Goal: Complete application form

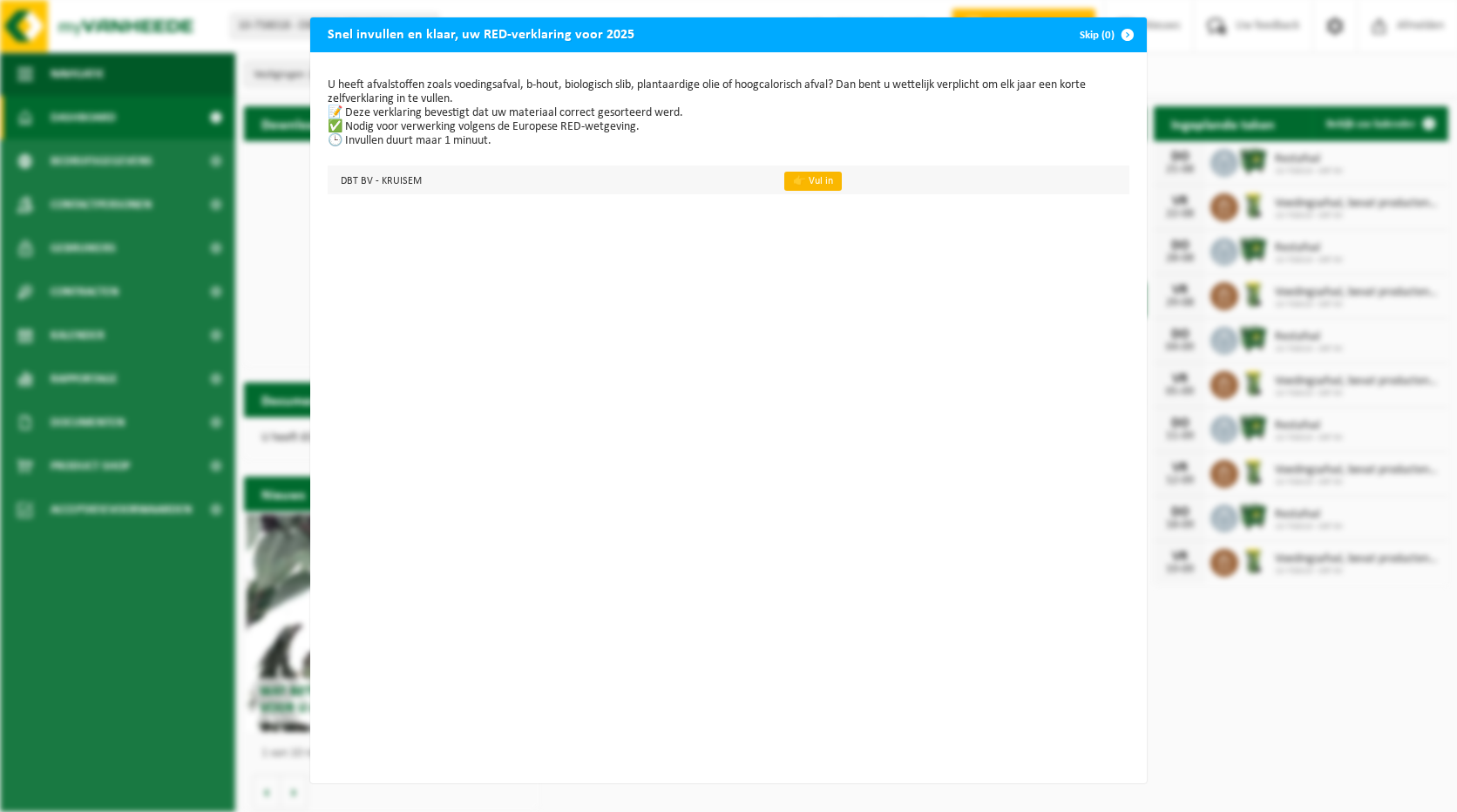
click at [805, 183] on link "👉 Vul in" at bounding box center [812, 181] width 57 height 19
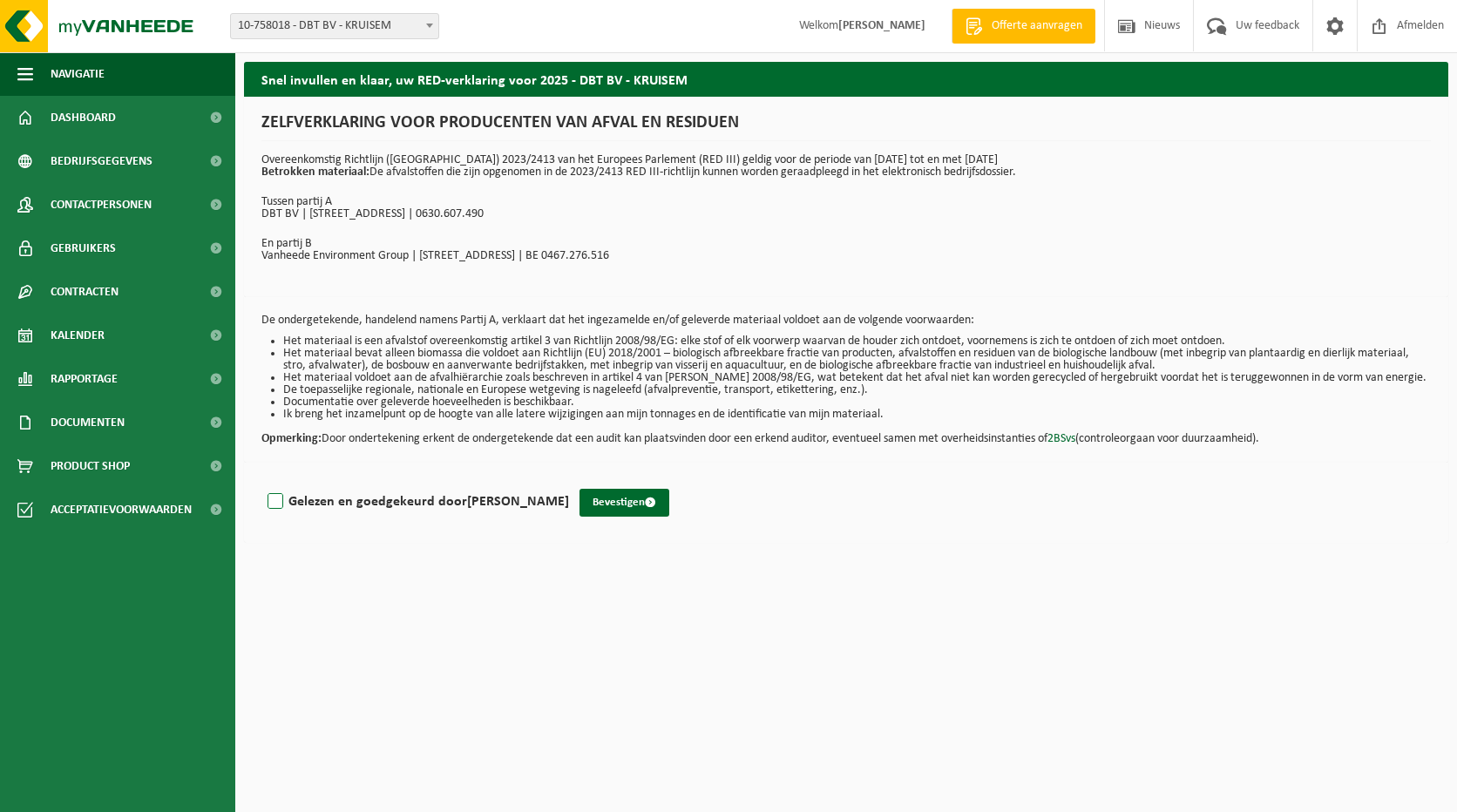
click at [274, 502] on label "Gelezen en goedgekeurd door MARIJKE TAMSYN" at bounding box center [417, 502] width 305 height 26
click at [569, 480] on input "Gelezen en goedgekeurd door MARIJKE TAMSYN" at bounding box center [569, 479] width 1 height 1
checkbox input "true"
click at [620, 497] on button "Bevestigen" at bounding box center [625, 503] width 90 height 28
